Goal: Task Accomplishment & Management: Complete application form

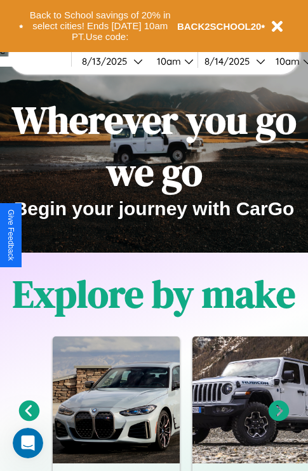
scroll to position [196, 0]
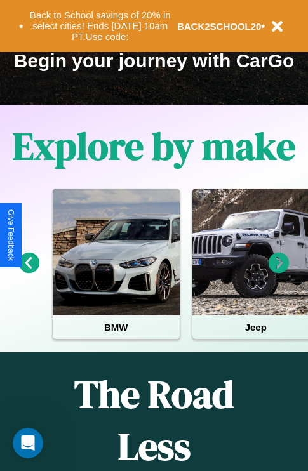
click at [279, 272] on icon at bounding box center [279, 263] width 21 height 21
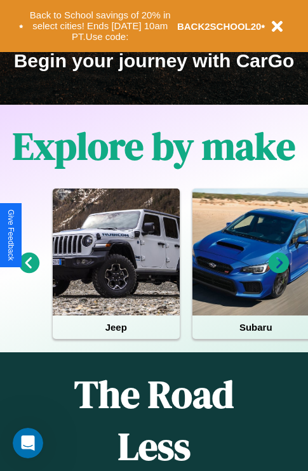
click at [279, 272] on icon at bounding box center [279, 263] width 21 height 21
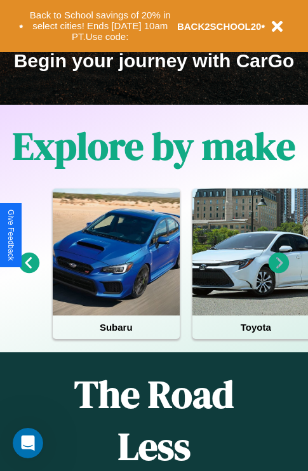
click at [279, 272] on icon at bounding box center [279, 263] width 21 height 21
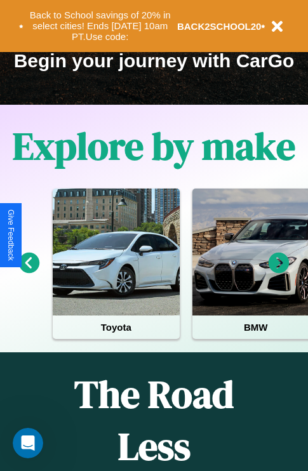
click at [279, 272] on icon at bounding box center [279, 263] width 21 height 21
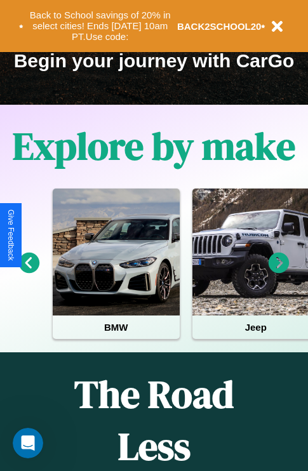
click at [279, 272] on icon at bounding box center [279, 263] width 21 height 21
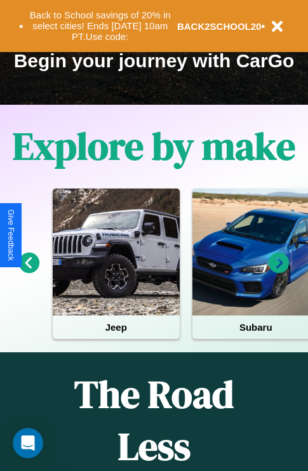
scroll to position [990, 0]
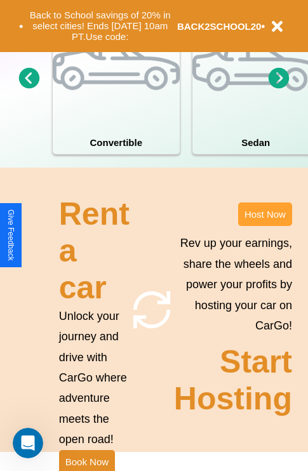
click at [265, 226] on button "Host Now" at bounding box center [265, 215] width 54 height 24
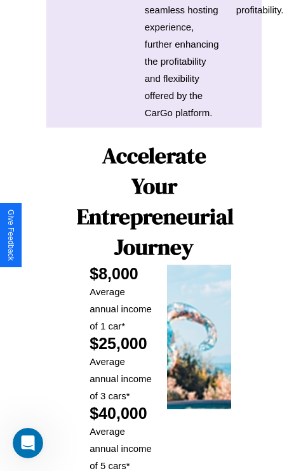
scroll to position [2067, 0]
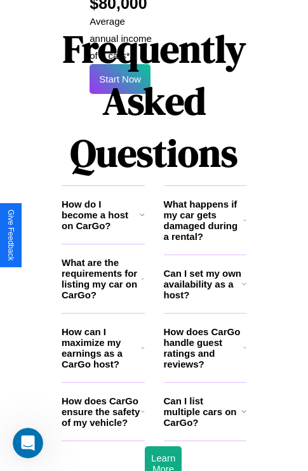
click at [103, 257] on h3 "What are the requirements for listing my car on CarGo?" at bounding box center [101, 278] width 79 height 43
click at [205, 326] on h3 "How does CarGo handle guest ratings and reviews?" at bounding box center [203, 347] width 79 height 43
click at [142, 343] on icon at bounding box center [143, 348] width 4 height 10
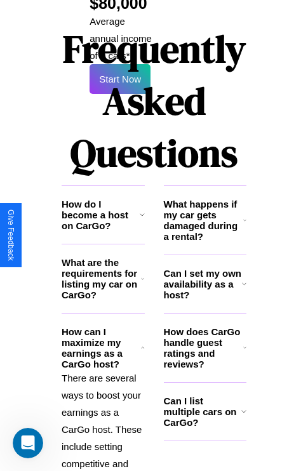
click at [245, 343] on icon at bounding box center [244, 348] width 3 height 10
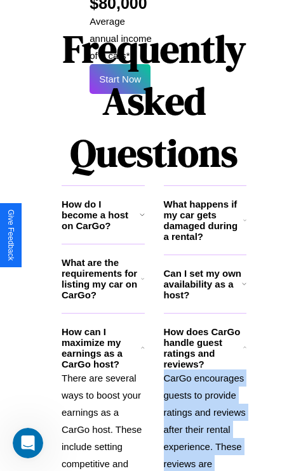
click at [245, 343] on icon at bounding box center [244, 348] width 3 height 10
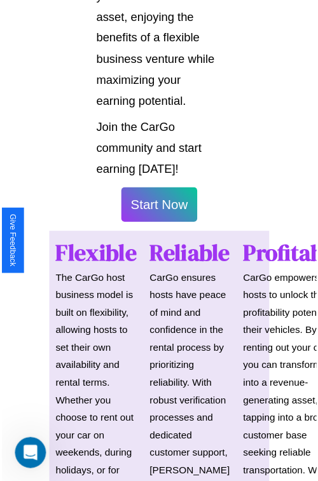
scroll to position [900, 0]
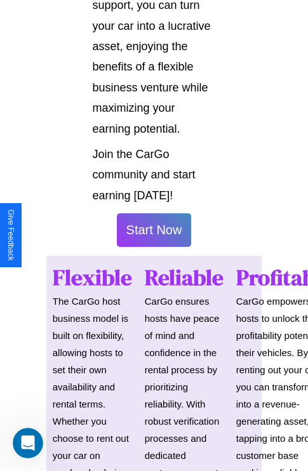
click at [154, 236] on button "Start Now" at bounding box center [154, 230] width 75 height 34
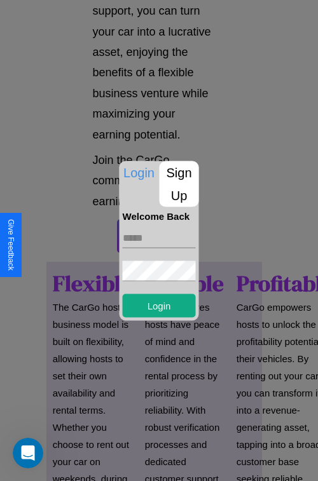
click at [178, 184] on p "Sign Up" at bounding box center [178, 184] width 39 height 46
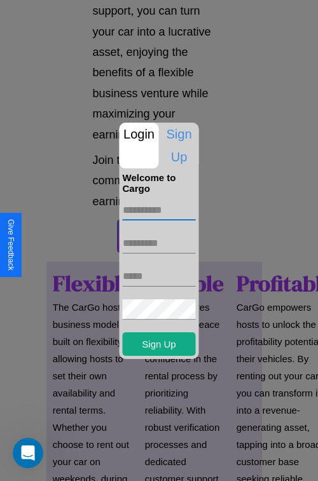
click at [159, 210] on input "text" at bounding box center [159, 210] width 73 height 20
type input "******"
click at [159, 243] on input "text" at bounding box center [159, 243] width 73 height 20
type input "******"
click at [159, 276] on input "text" at bounding box center [159, 276] width 73 height 20
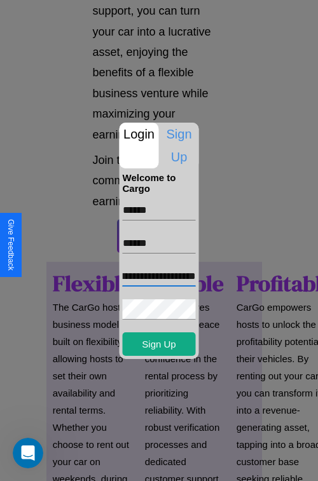
scroll to position [0, 33]
type input "**********"
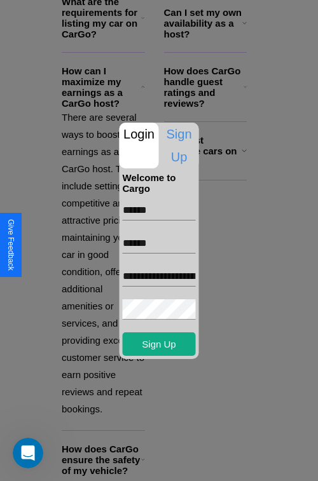
click at [163, 464] on div at bounding box center [159, 240] width 318 height 481
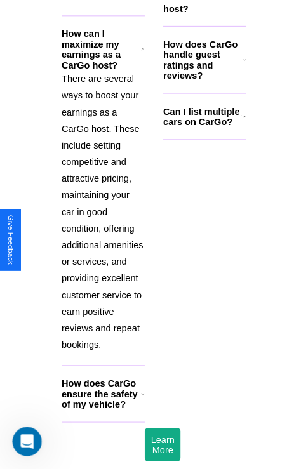
scroll to position [896, 0]
